Goal: Transaction & Acquisition: Download file/media

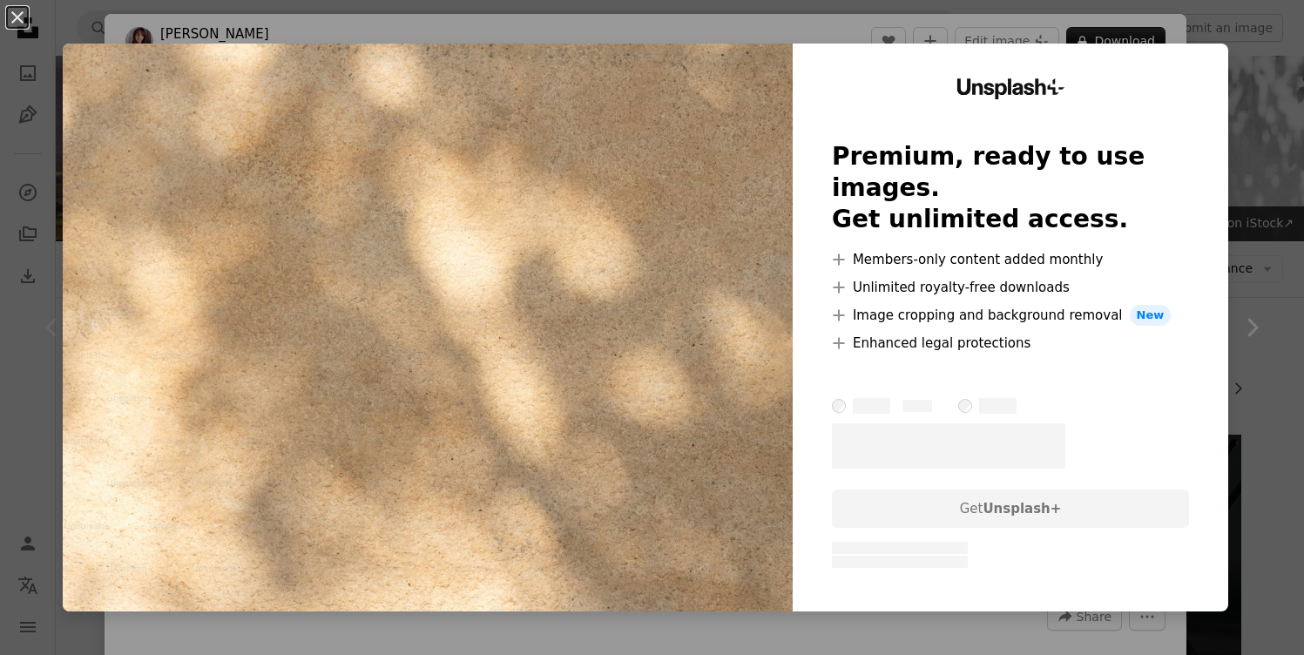
scroll to position [301, 0]
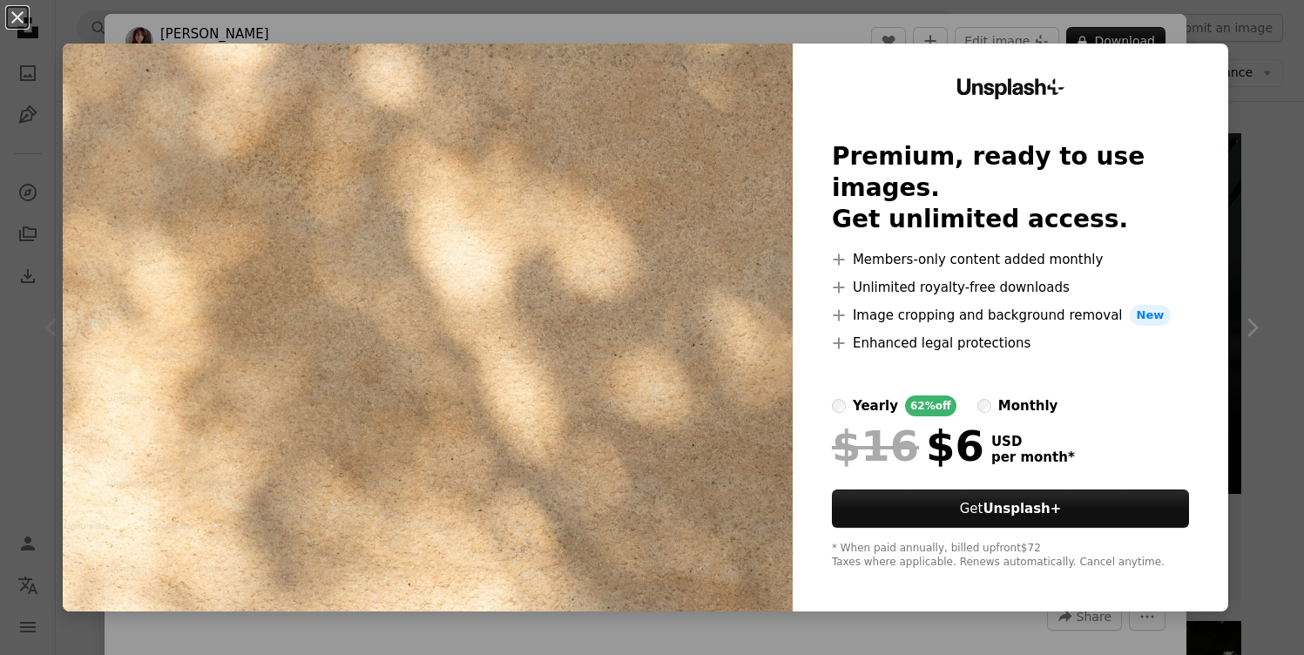
click at [487, 1] on div "An X shape Unsplash+ Premium, ready to use images. Get unlimited access. A plus…" at bounding box center [652, 327] width 1304 height 655
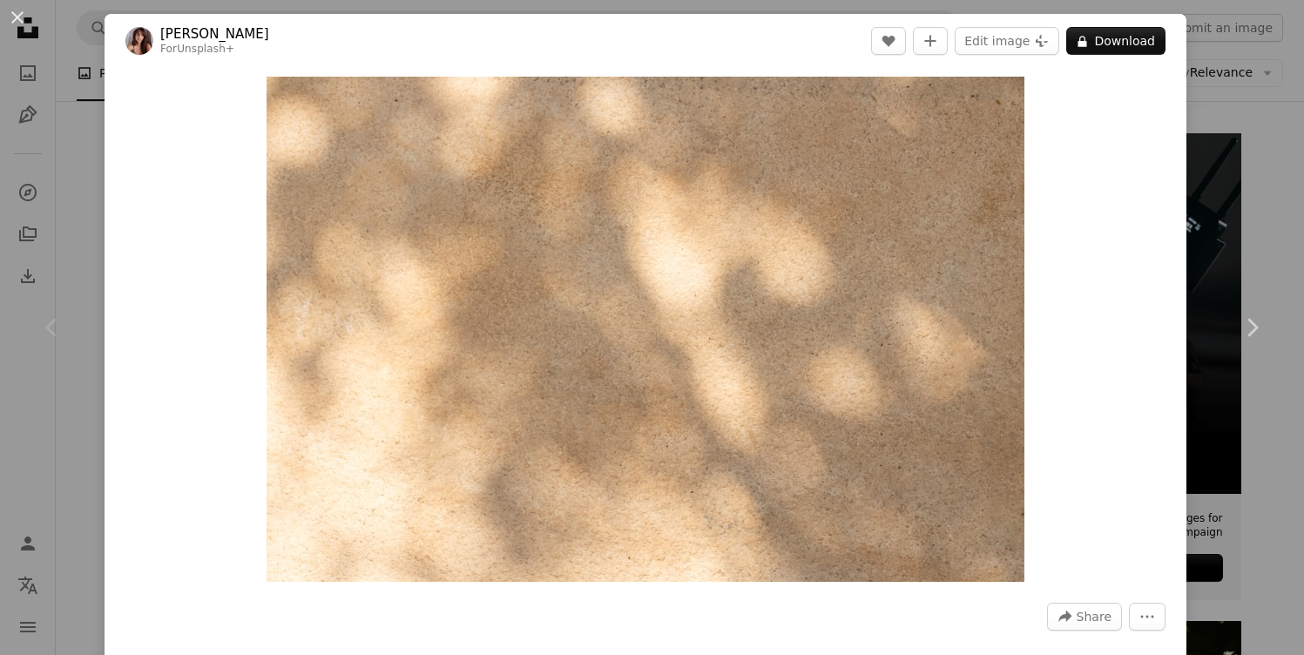
click at [85, 85] on div "An X shape Chevron left Chevron right [PERSON_NAME] For Unsplash+ A heart A plu…" at bounding box center [652, 327] width 1304 height 655
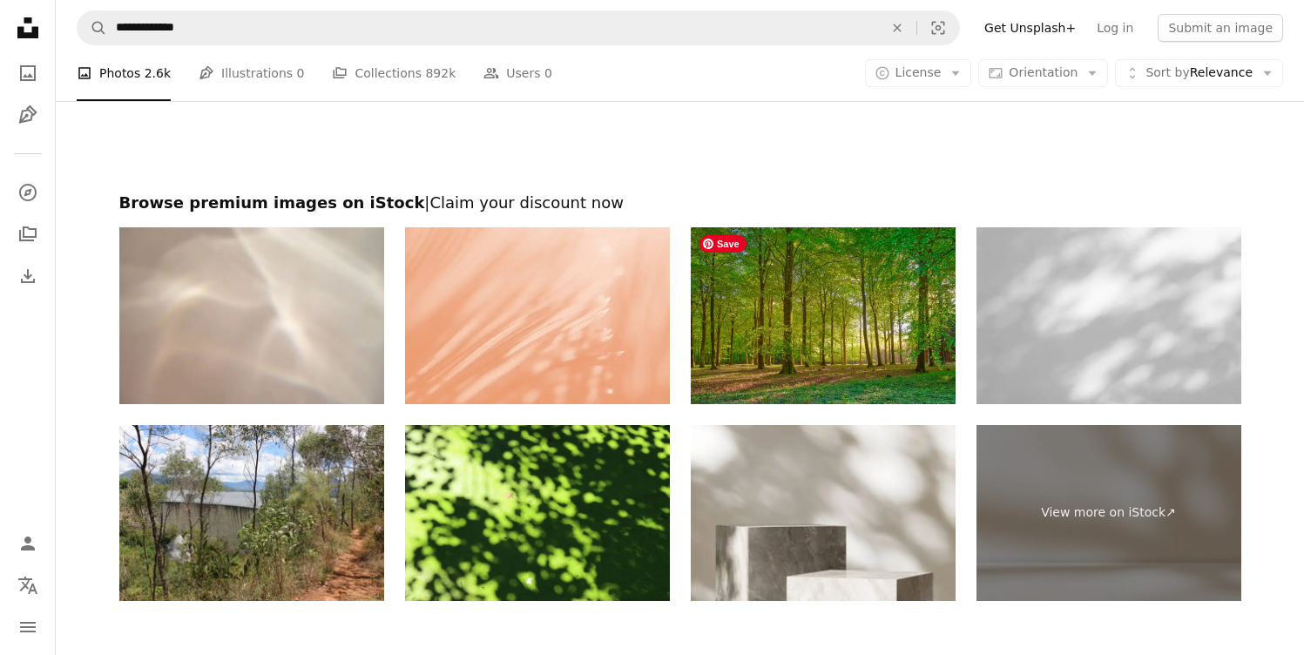
scroll to position [3866, 0]
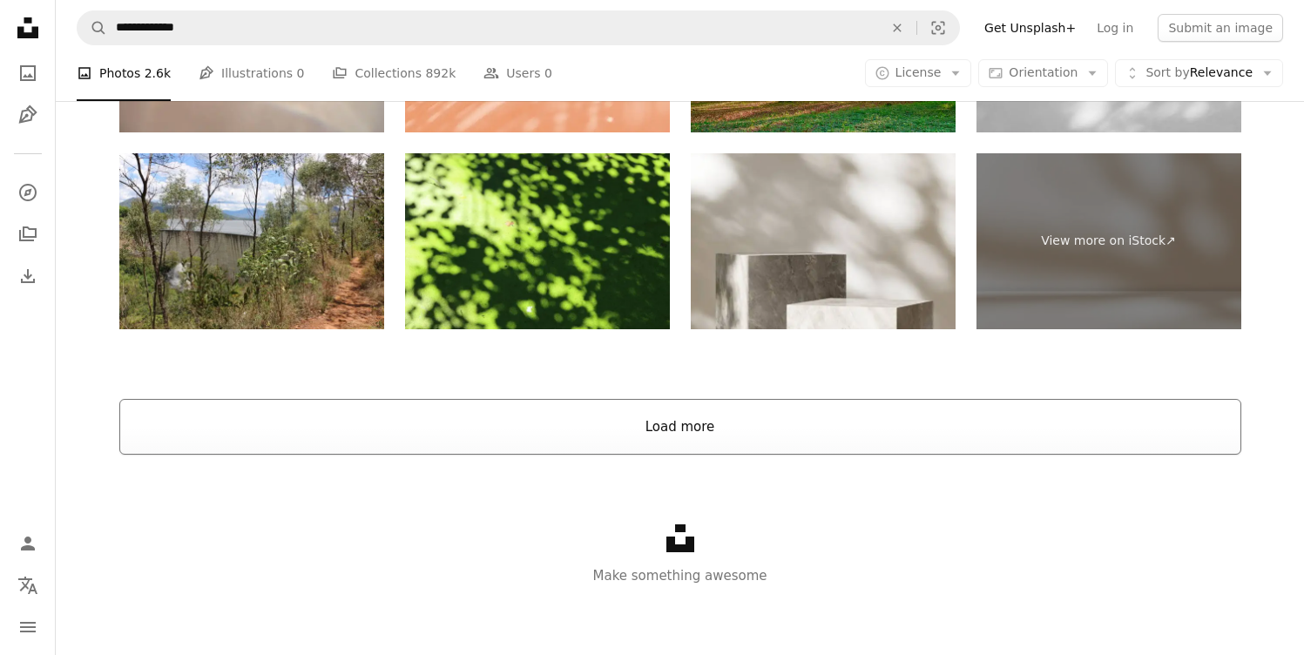
click at [540, 427] on button "Load more" at bounding box center [680, 427] width 1122 height 56
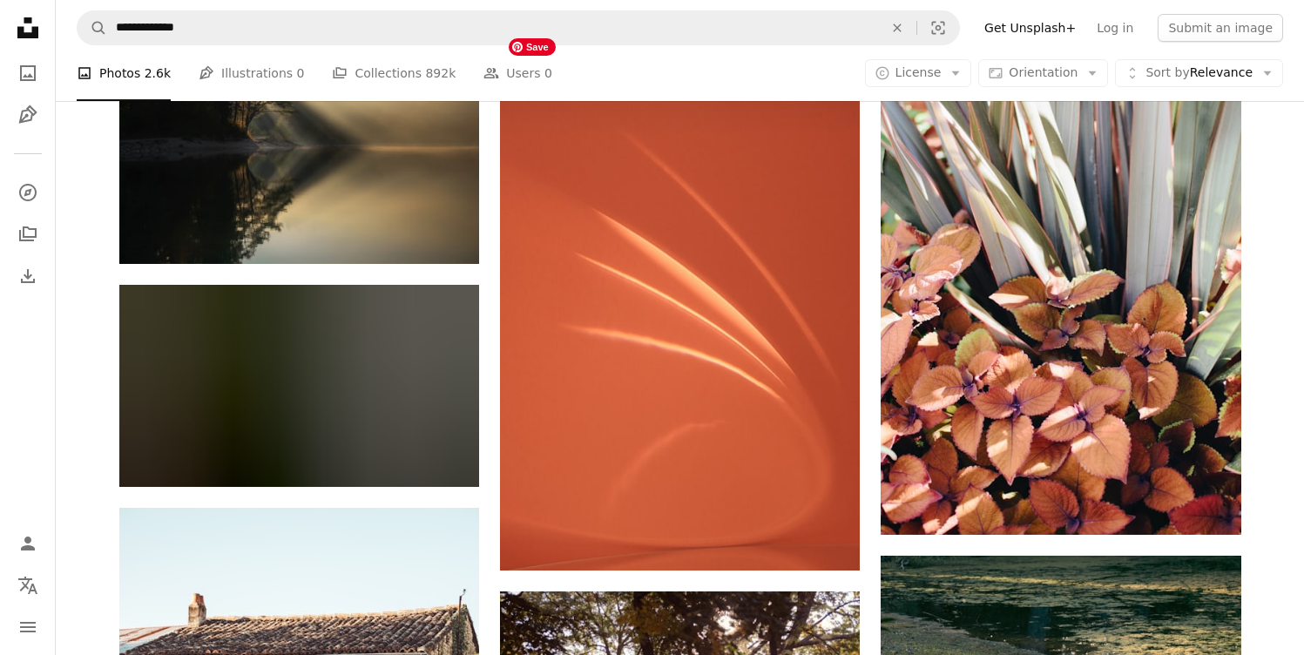
scroll to position [7319, 0]
